Goal: Information Seeking & Learning: Find contact information

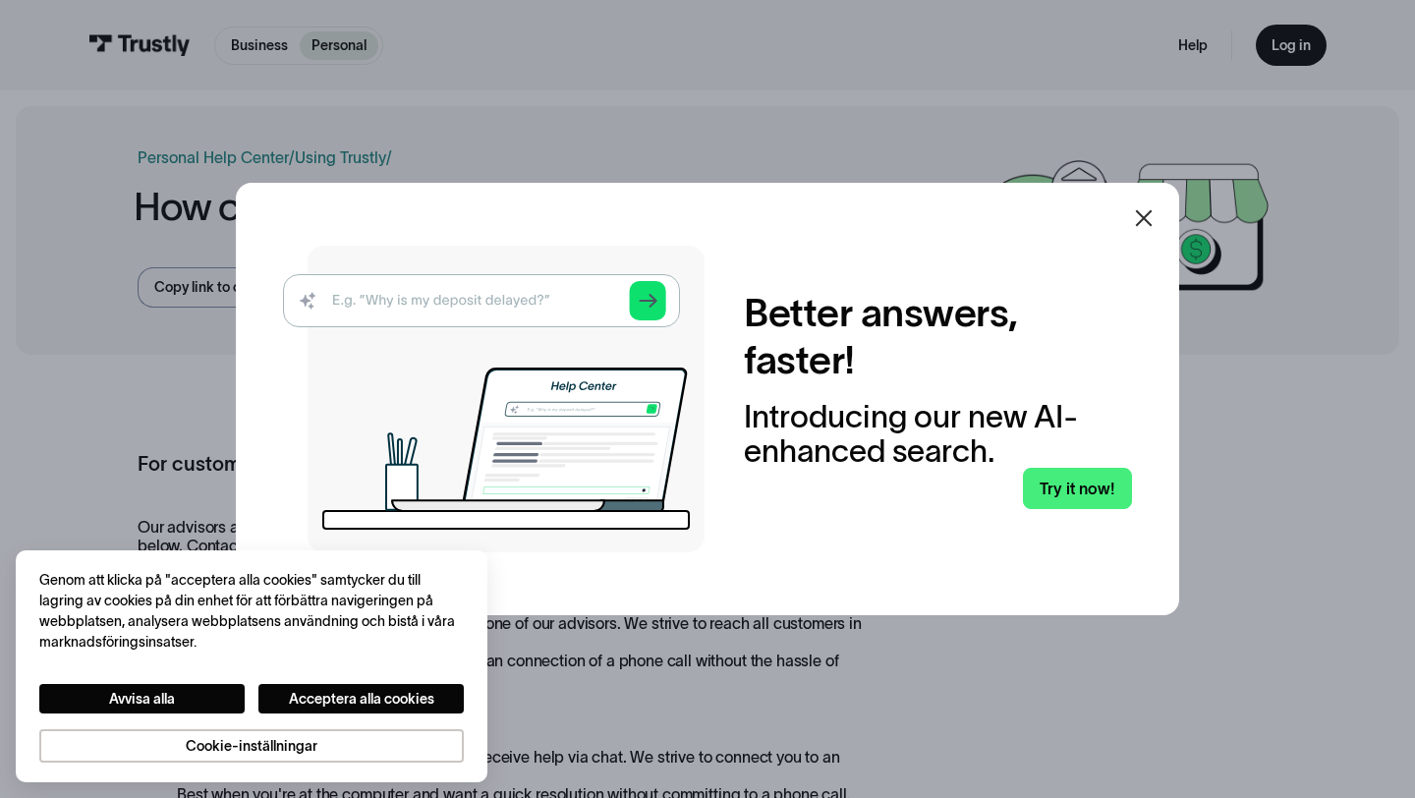
click at [1136, 230] on icon at bounding box center [1144, 218] width 24 height 24
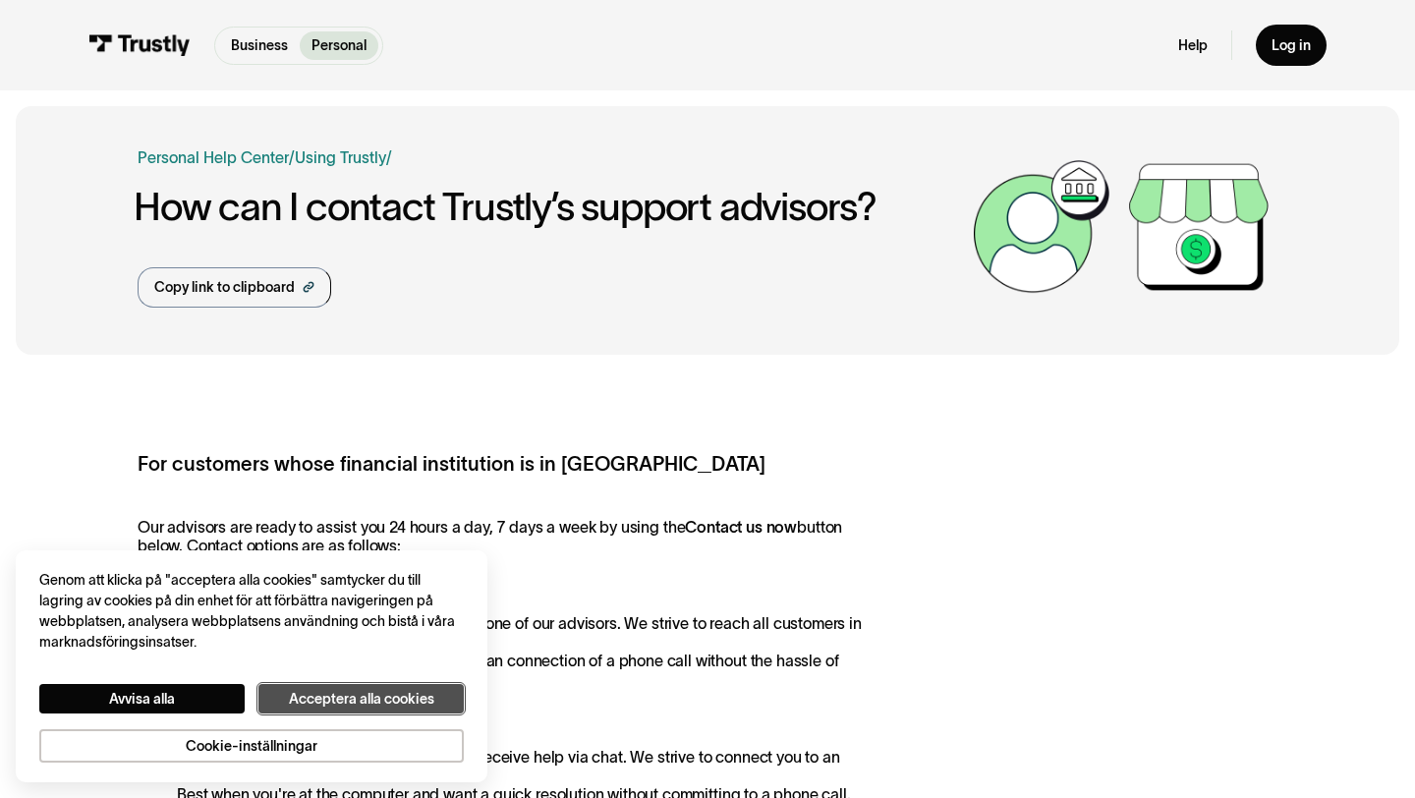
click at [343, 689] on button "Acceptera alla cookies" at bounding box center [360, 698] width 205 height 29
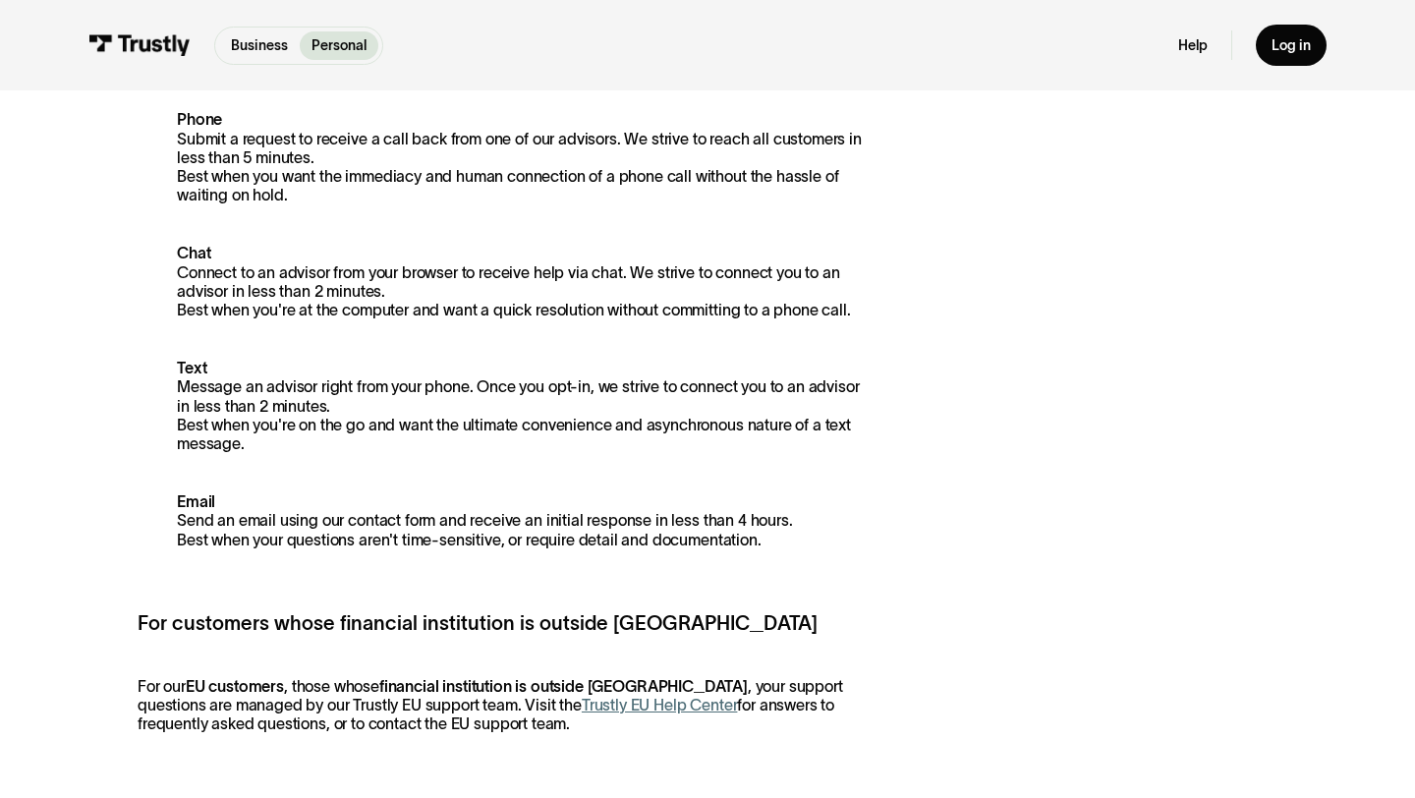
scroll to position [580, 0]
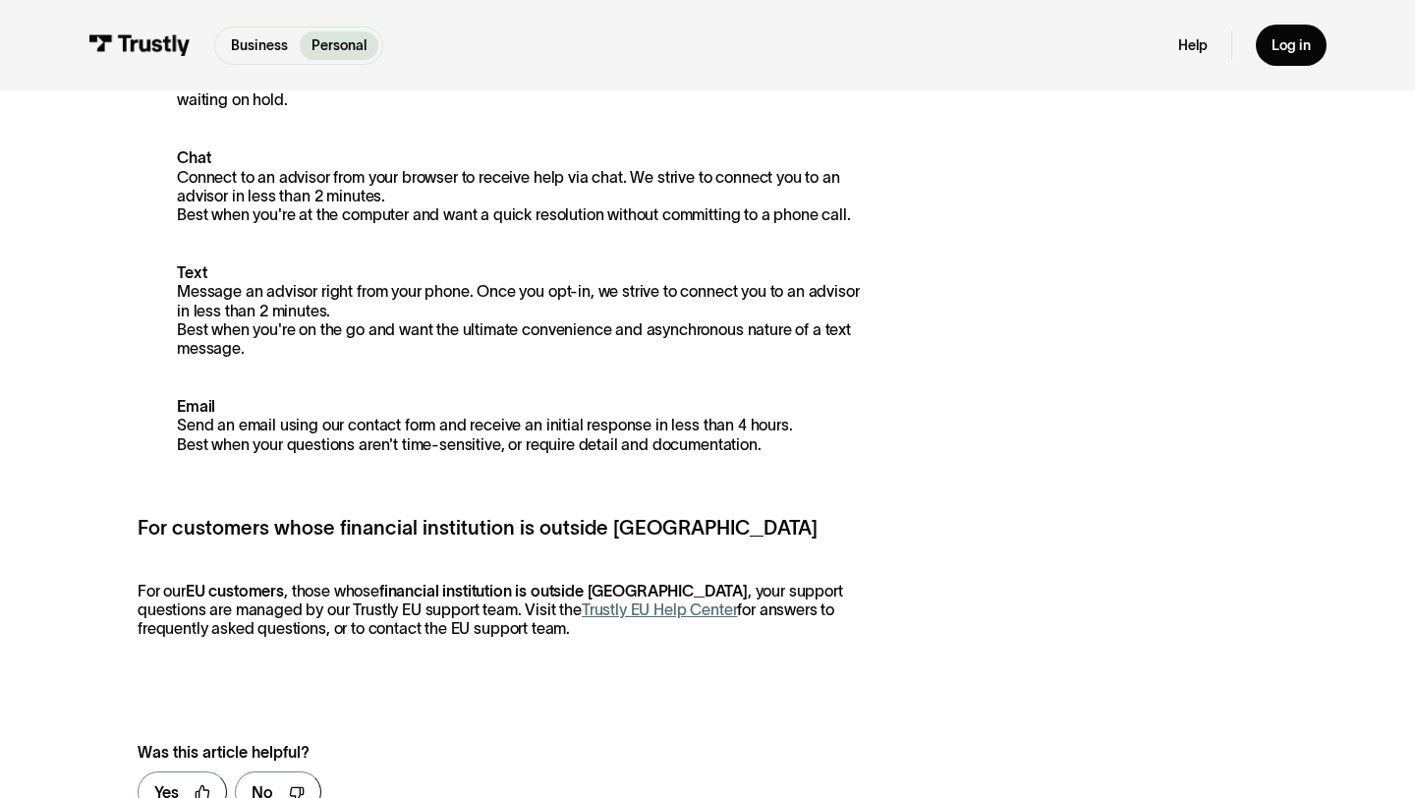
click at [1189, 33] on div "Help Log in" at bounding box center [1252, 45] width 148 height 41
click at [1189, 42] on link "Help" at bounding box center [1192, 45] width 29 height 18
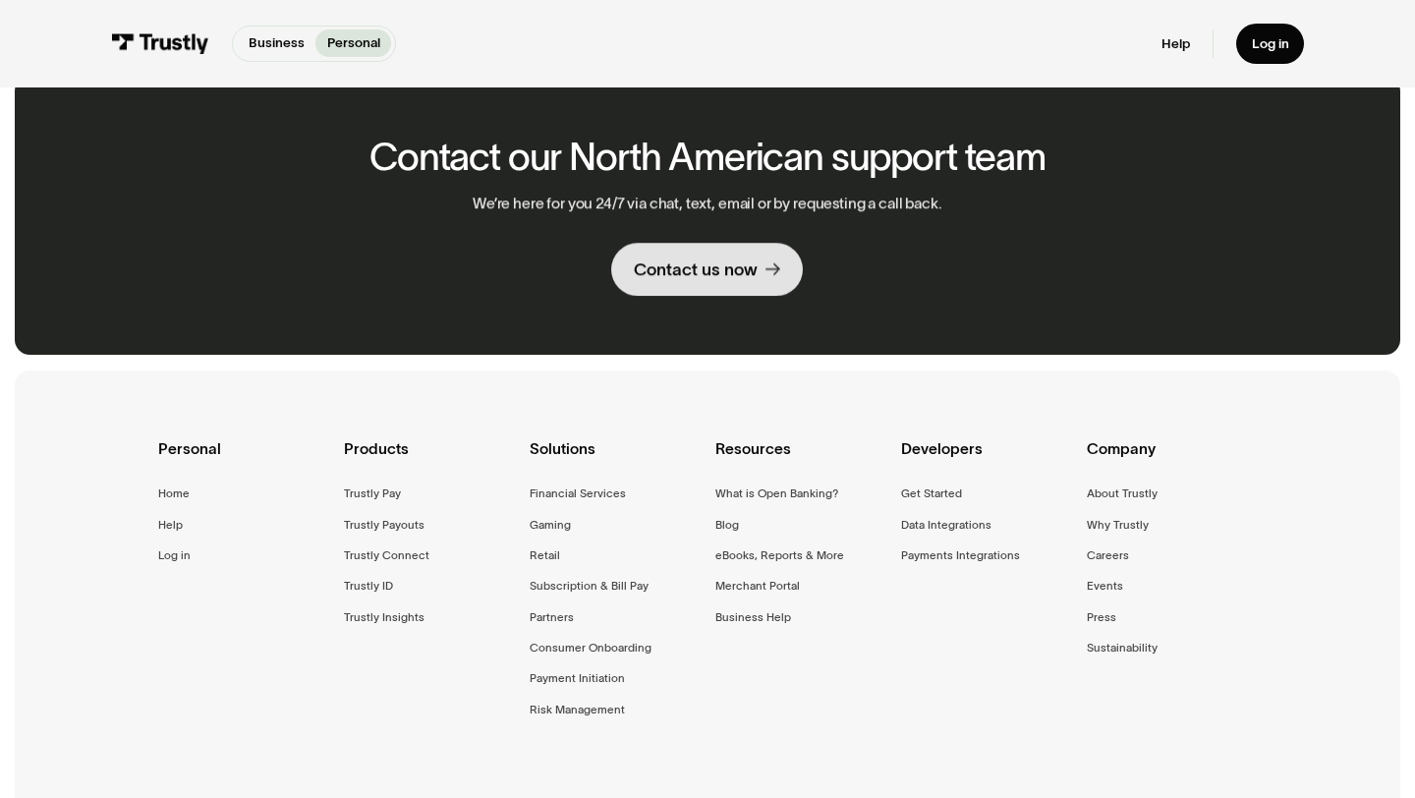
scroll to position [1407, 0]
